Goal: Task Accomplishment & Management: Use online tool/utility

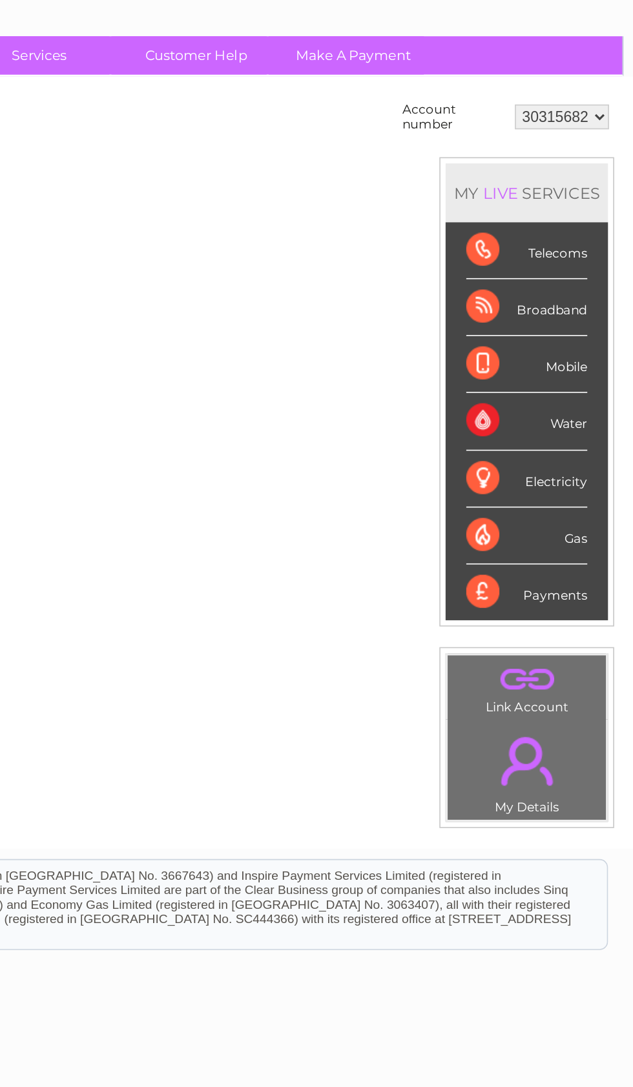
scroll to position [0, 6]
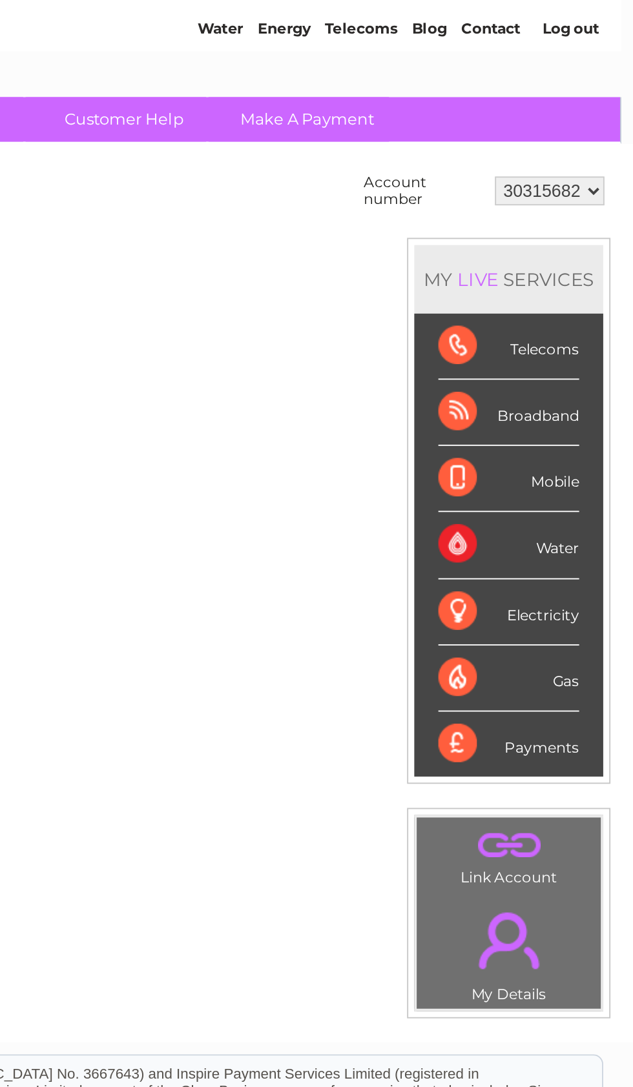
click at [528, 320] on div "Water" at bounding box center [566, 338] width 76 height 36
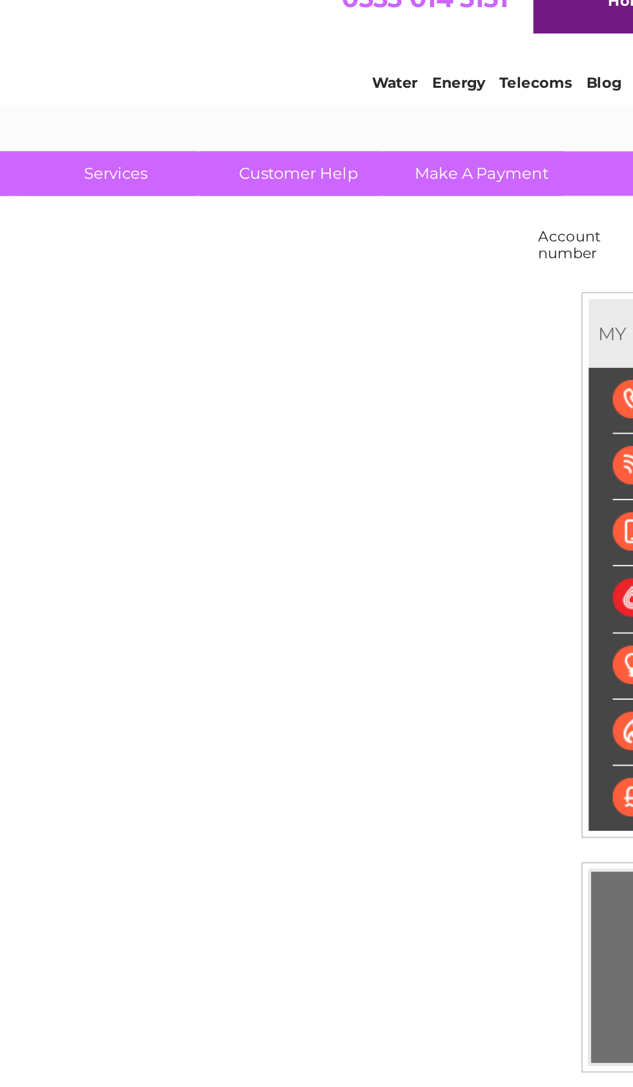
click at [307, 103] on link "Customer Help" at bounding box center [360, 109] width 107 height 24
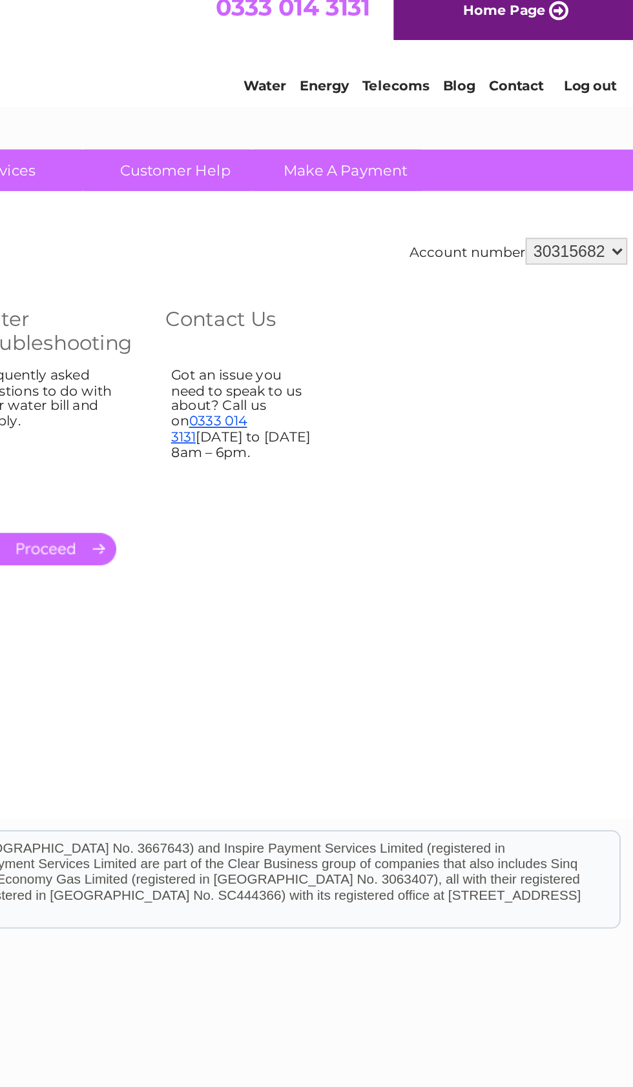
scroll to position [0, 6]
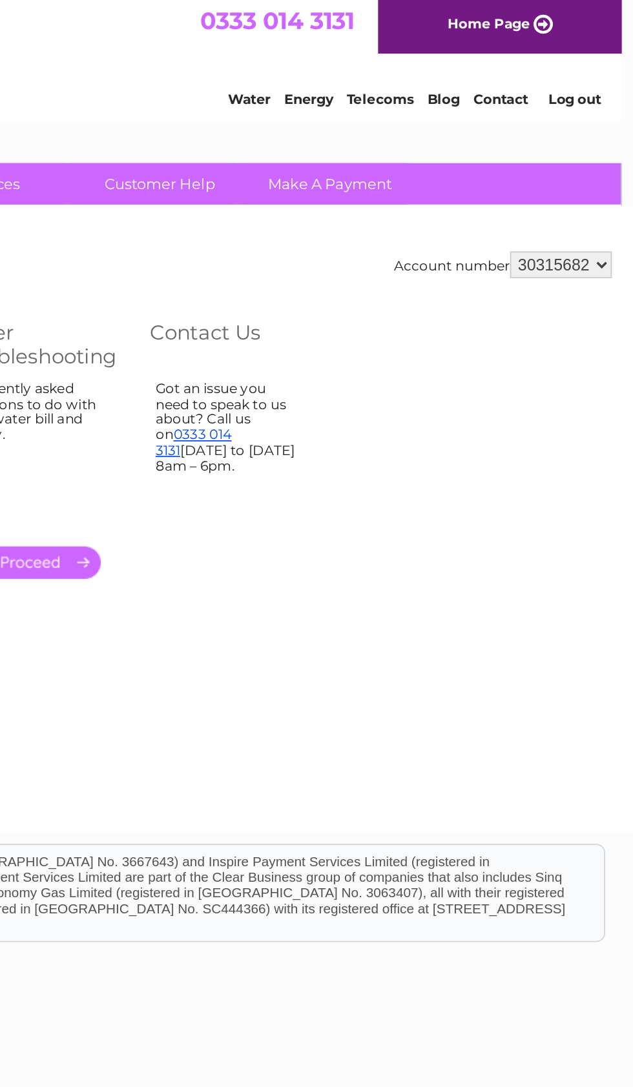
click at [405, 111] on link "Make A Payment" at bounding box center [458, 109] width 107 height 24
